Goal: Task Accomplishment & Management: Use online tool/utility

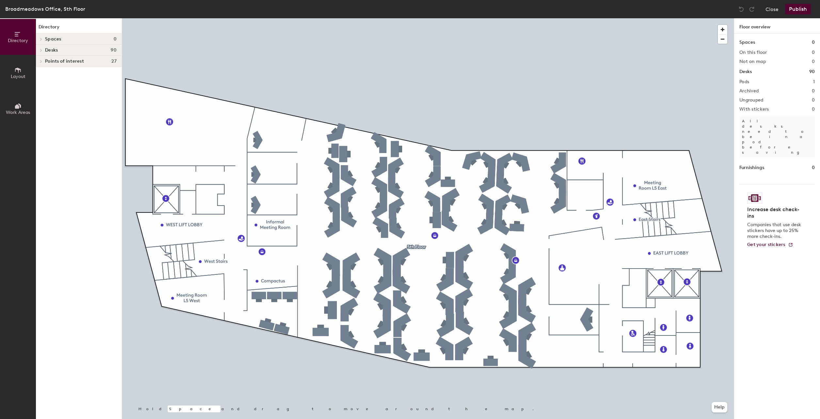
click at [506, 18] on div at bounding box center [427, 18] width 611 height 0
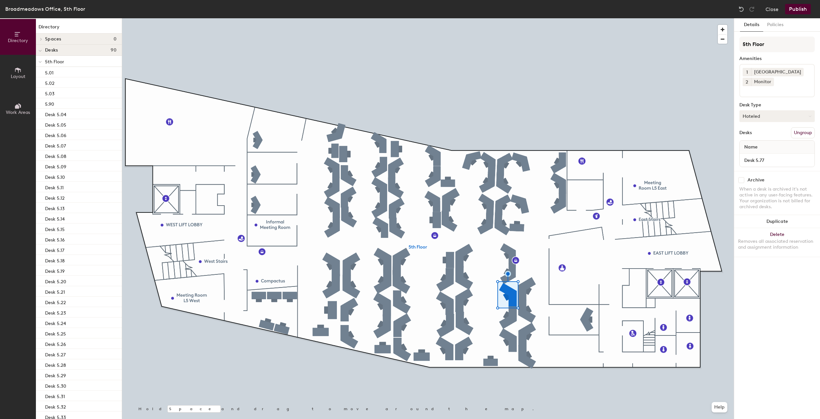
click at [763, 115] on button "Hoteled" at bounding box center [776, 116] width 75 height 12
click at [757, 137] on div "Assigned" at bounding box center [771, 136] width 65 height 10
click at [765, 115] on button "Assigned" at bounding box center [776, 116] width 75 height 12
click at [757, 156] on div "Hoteled" at bounding box center [771, 156] width 65 height 10
click at [751, 115] on button "Hoteled" at bounding box center [776, 116] width 75 height 12
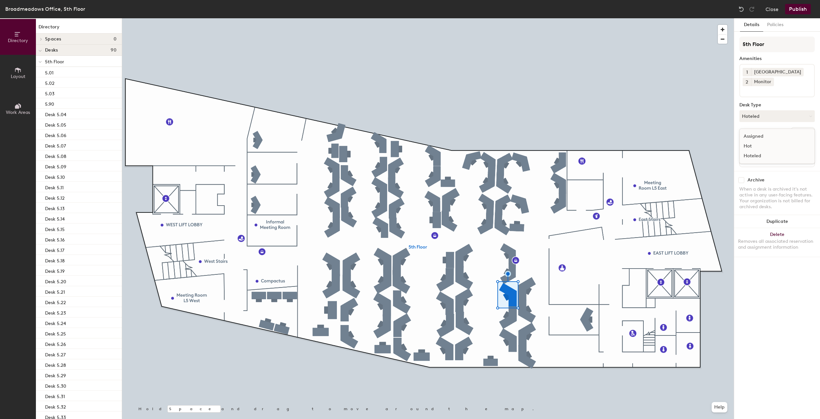
click at [754, 137] on div "Assigned" at bounding box center [771, 136] width 65 height 10
click at [755, 118] on button "Hoteled" at bounding box center [776, 116] width 75 height 12
click at [754, 135] on div "Assigned" at bounding box center [771, 136] width 65 height 10
click at [755, 115] on button "Assigned" at bounding box center [776, 116] width 75 height 12
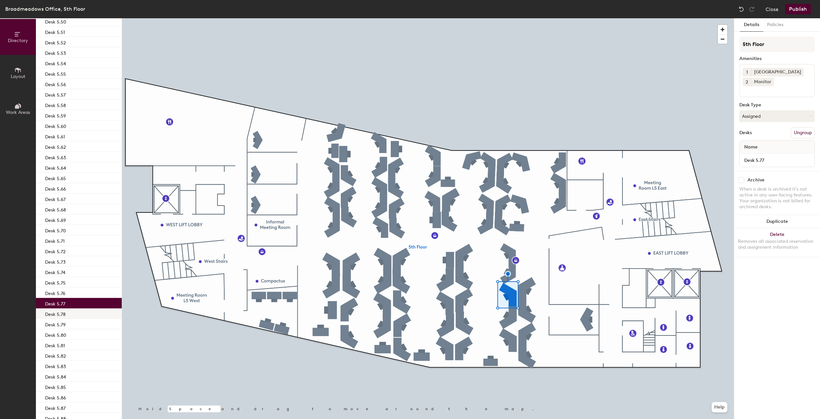
scroll to position [587, 0]
click at [63, 291] on p "Desk 5.77" at bounding box center [55, 289] width 20 height 8
click at [798, 11] on button "Publish" at bounding box center [798, 9] width 26 height 10
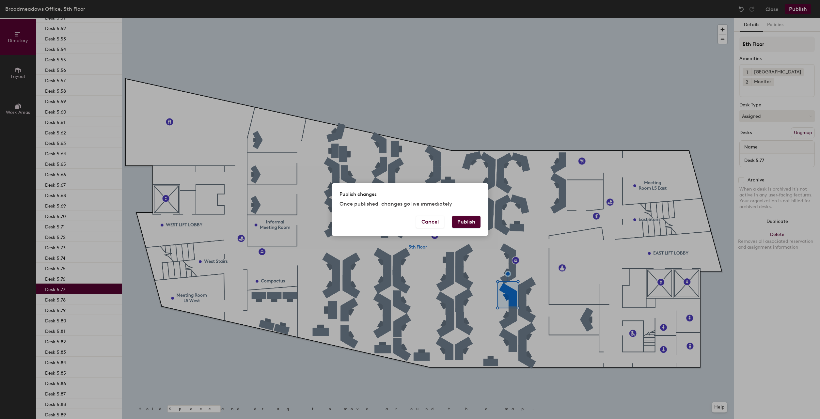
click at [470, 222] on button "Publish" at bounding box center [466, 222] width 28 height 12
